Goal: Information Seeking & Learning: Find specific fact

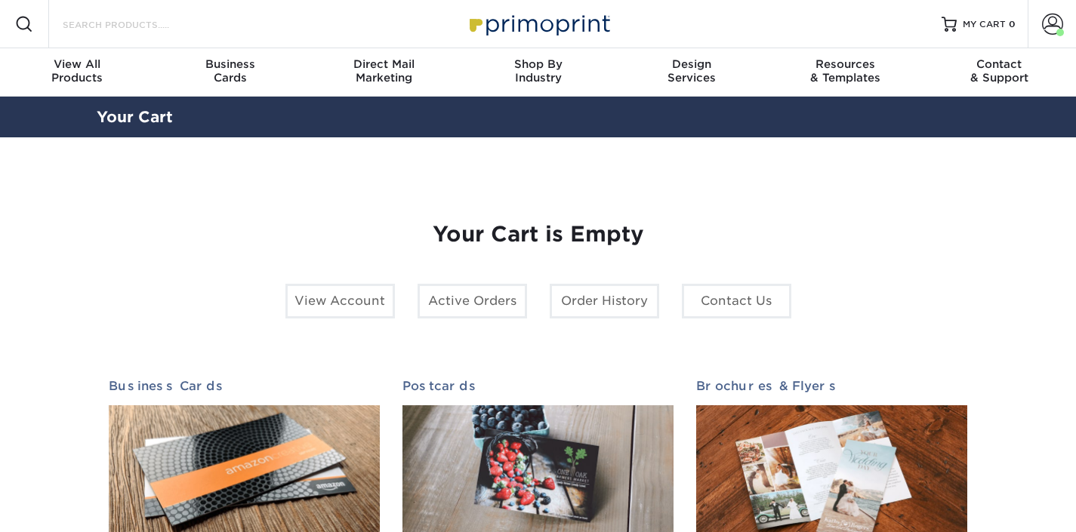
click at [122, 29] on input "Search Products" at bounding box center [134, 24] width 147 height 18
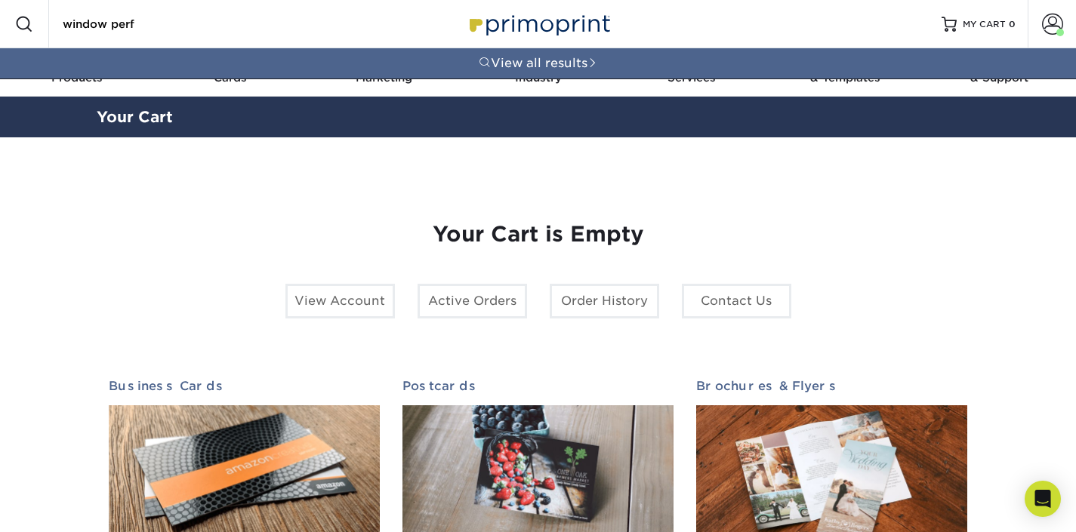
type input "window perf"
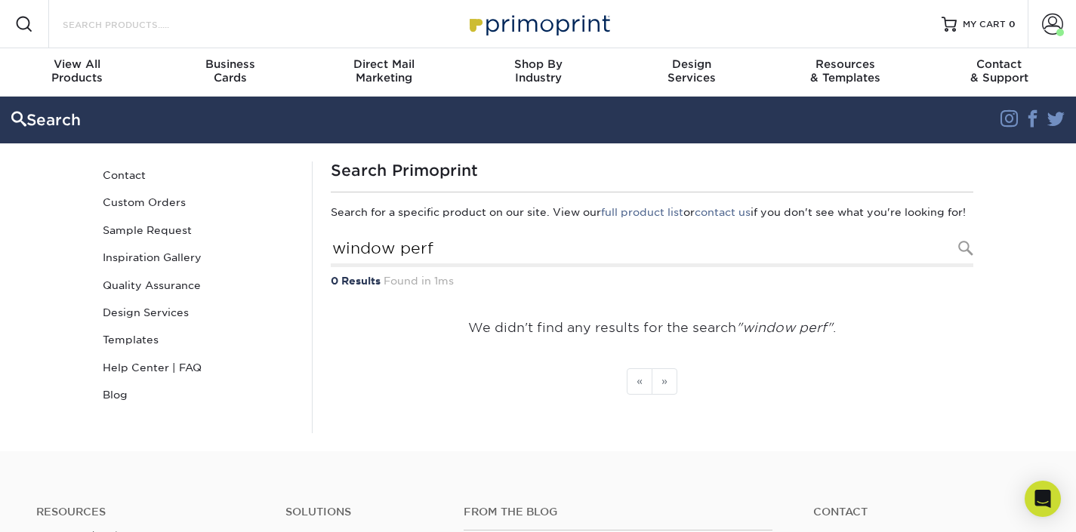
click at [145, 21] on input "Search Products" at bounding box center [134, 24] width 147 height 18
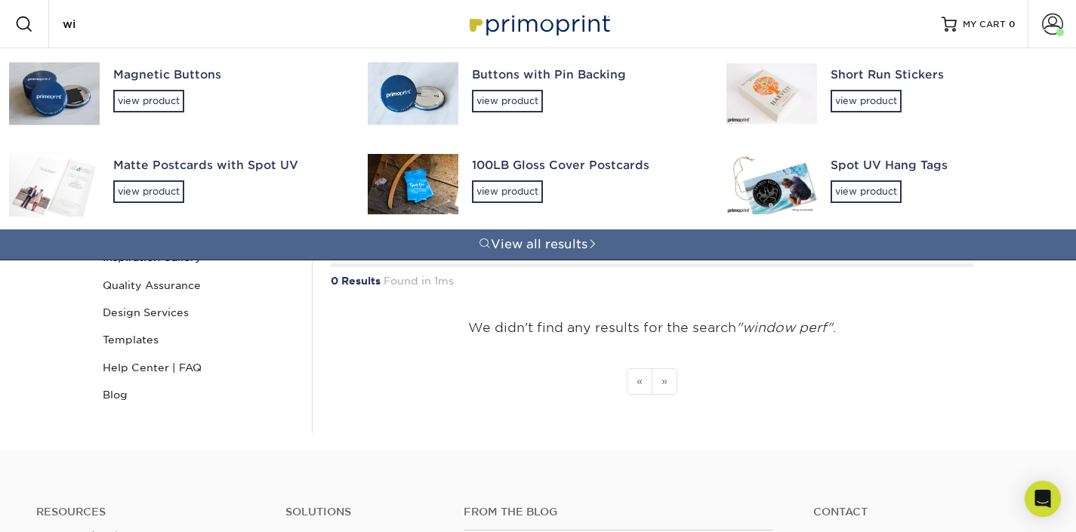
type input "w"
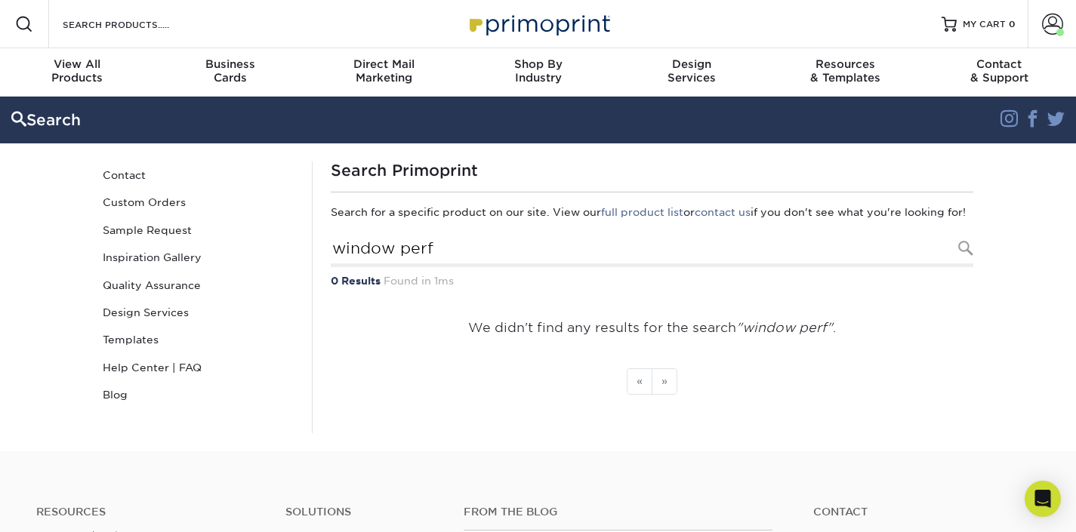
click at [62, 431] on section "Search Instagram Facebook Twitter Search Contact Custom Orders Sample Request I…" at bounding box center [538, 274] width 1076 height 355
